Goal: Navigation & Orientation: Find specific page/section

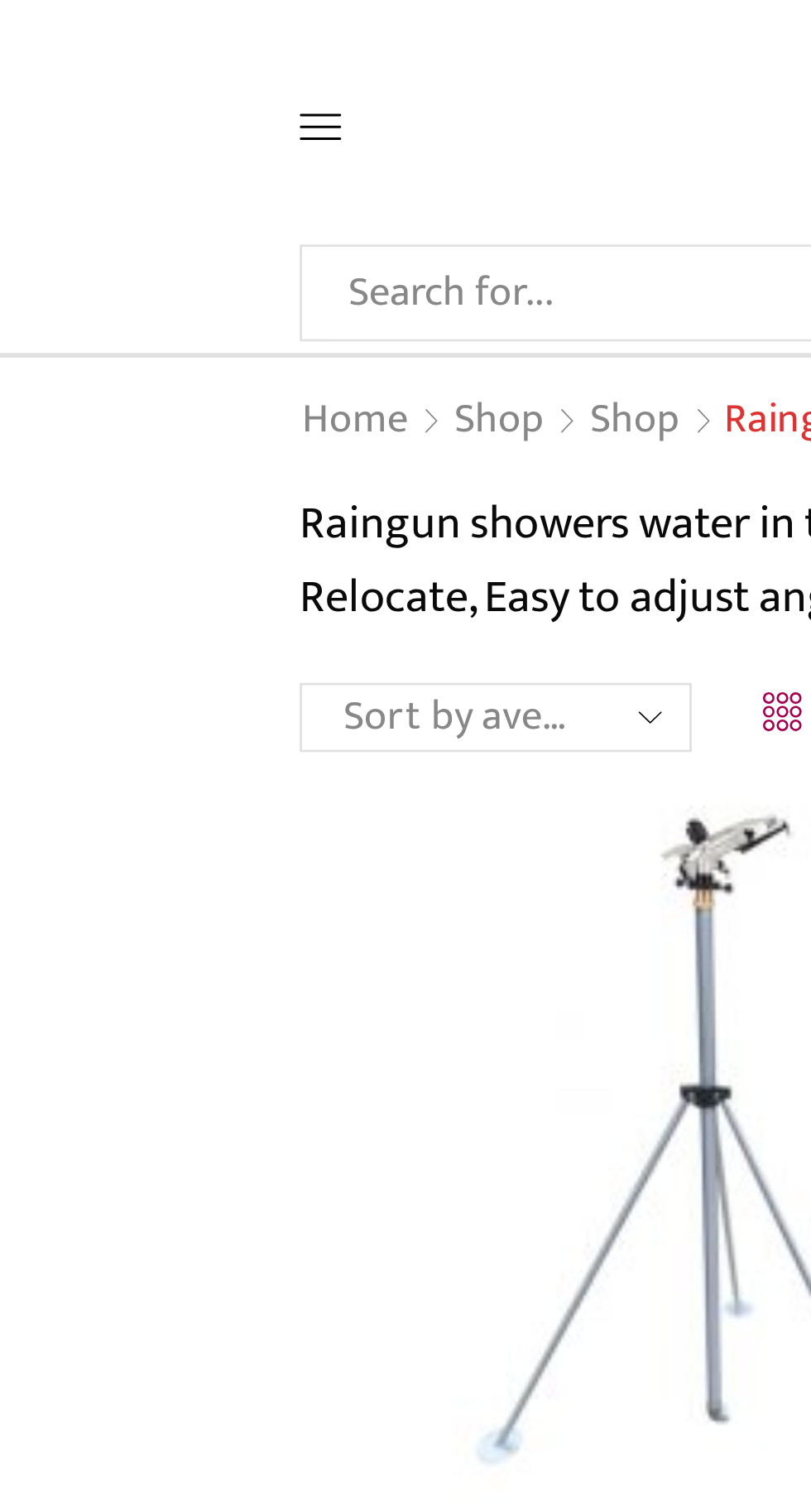
click at [185, 160] on link "Shop" at bounding box center [179, 152] width 34 height 22
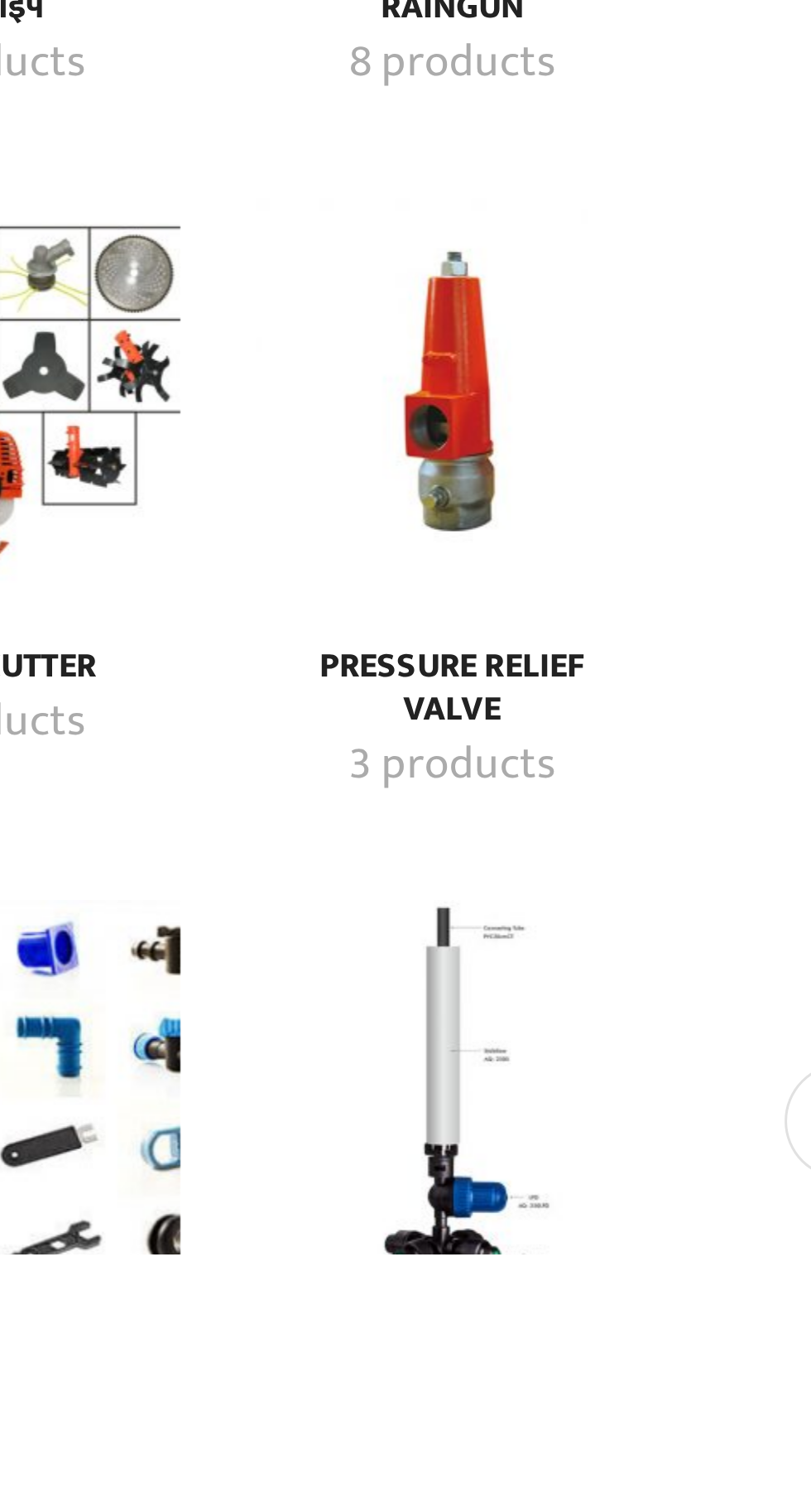
scroll to position [1333, 0]
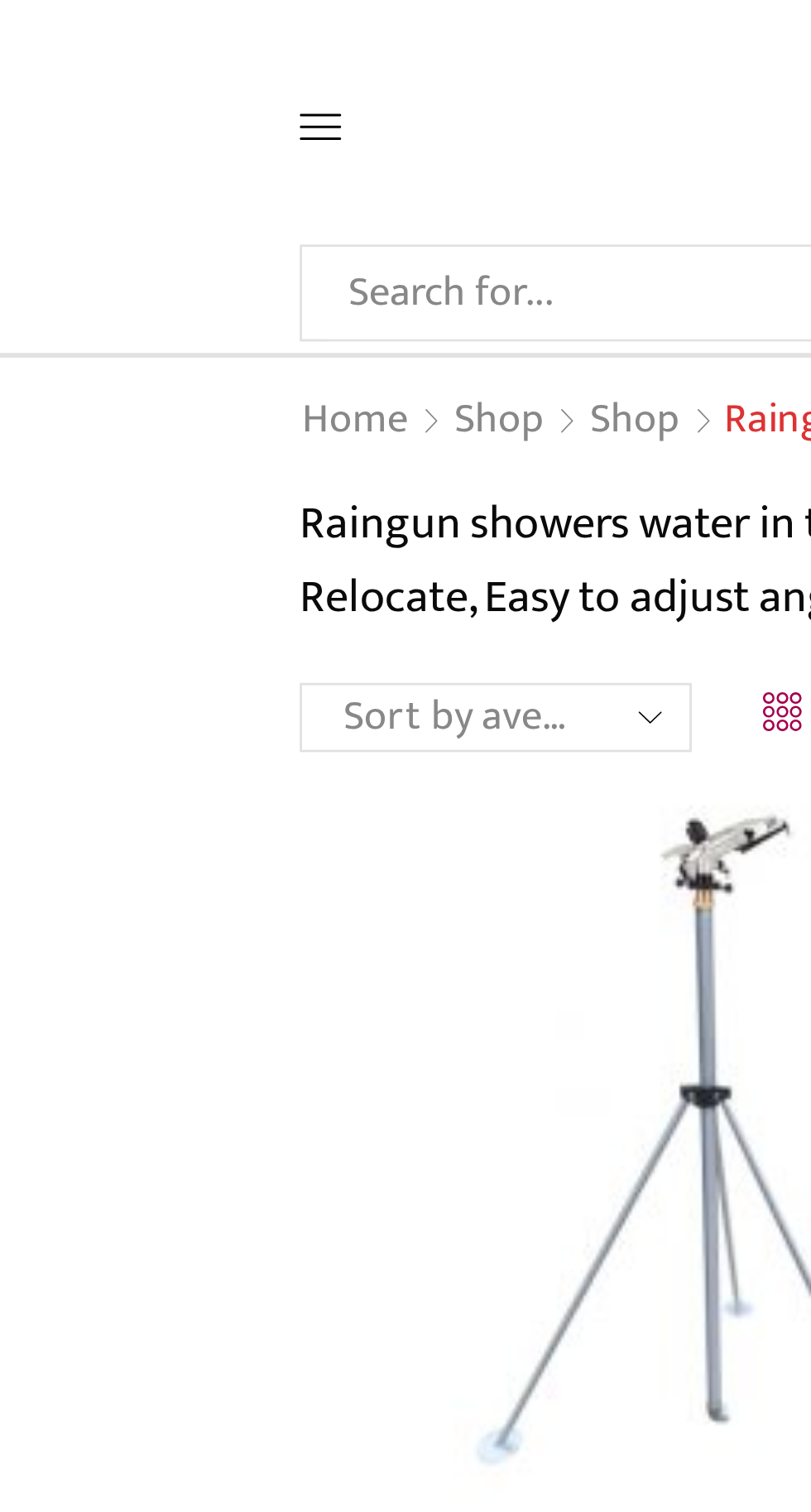
click at [215, 261] on select "Sort by popularity Sort by average rating Sort by latest Sort by price: low to …" at bounding box center [178, 257] width 141 height 24
